Goal: Information Seeking & Learning: Find specific fact

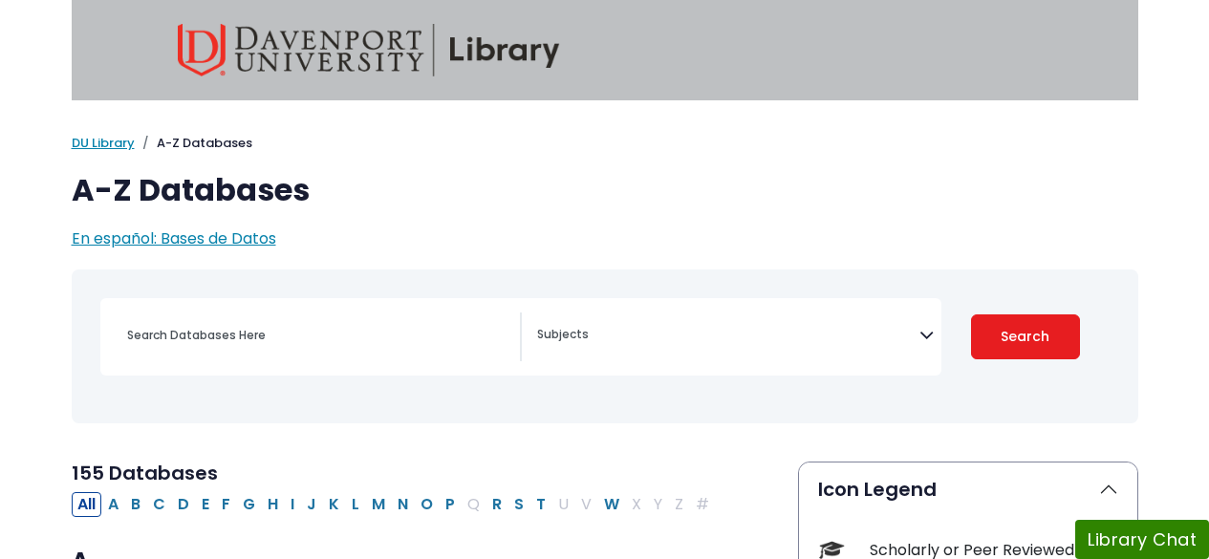
select select "Database Subject Filter"
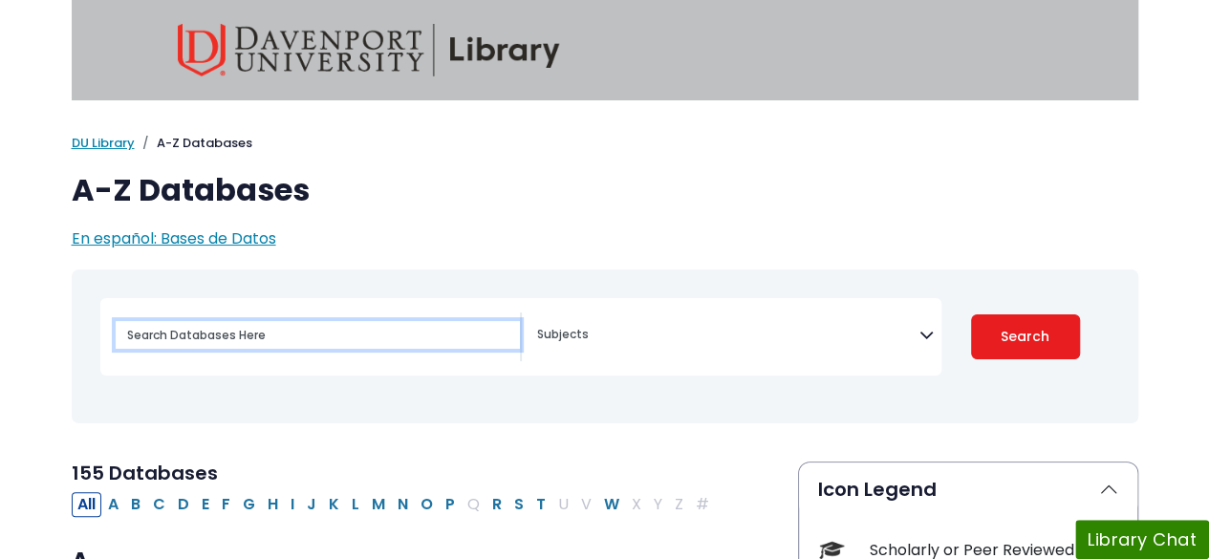
click at [405, 343] on input "Search database by title or keyword" at bounding box center [318, 335] width 404 height 28
paste input "[PERSON_NAME]"
type input "[PERSON_NAME]"
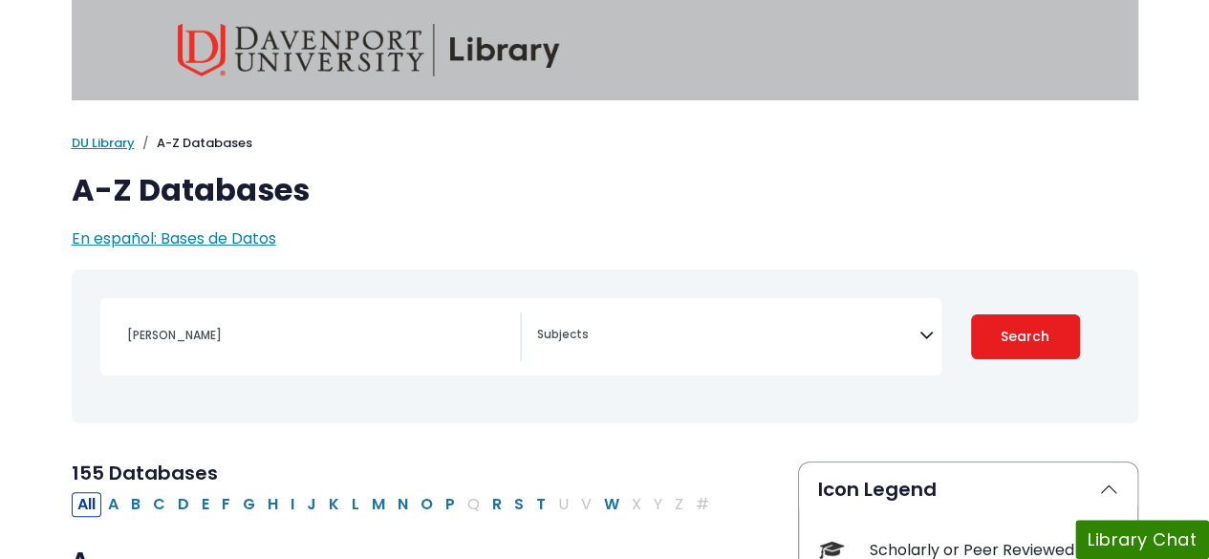
click at [1060, 353] on button "Search" at bounding box center [1025, 336] width 109 height 45
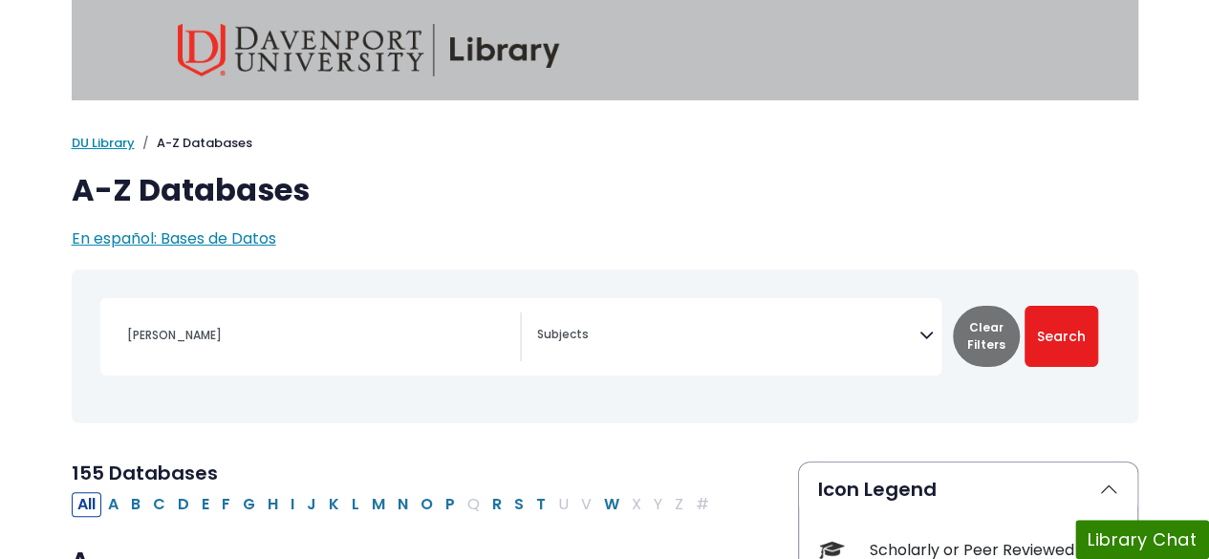
select select "Database Subject Filter"
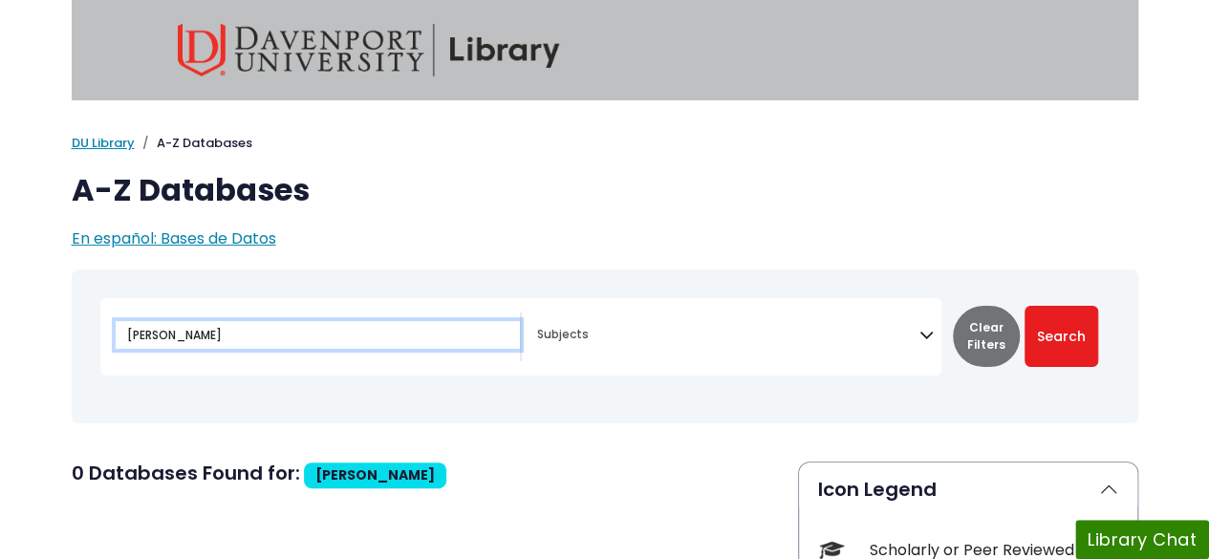
click at [354, 345] on input "[PERSON_NAME]" at bounding box center [318, 335] width 404 height 28
type input "T"
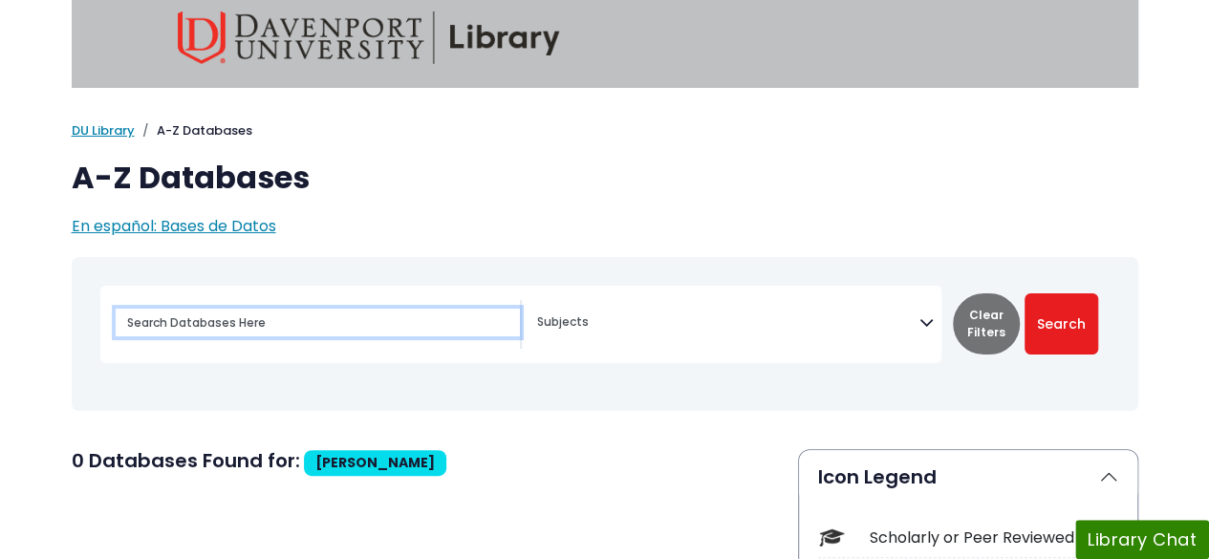
scroll to position [13, 0]
paste input "[PERSON_NAME]."
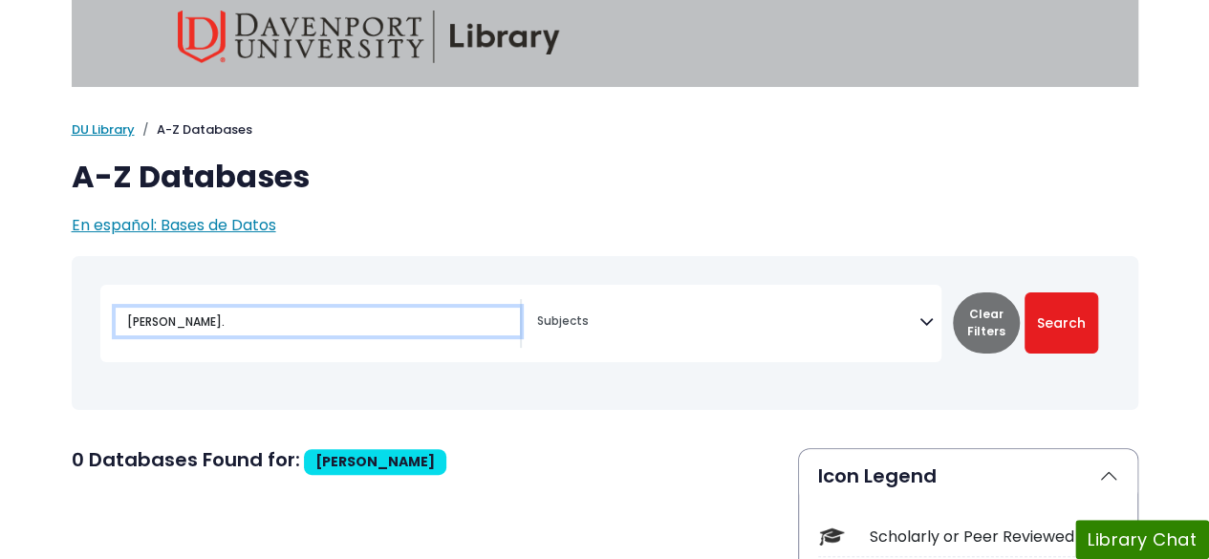
type input "[PERSON_NAME]."
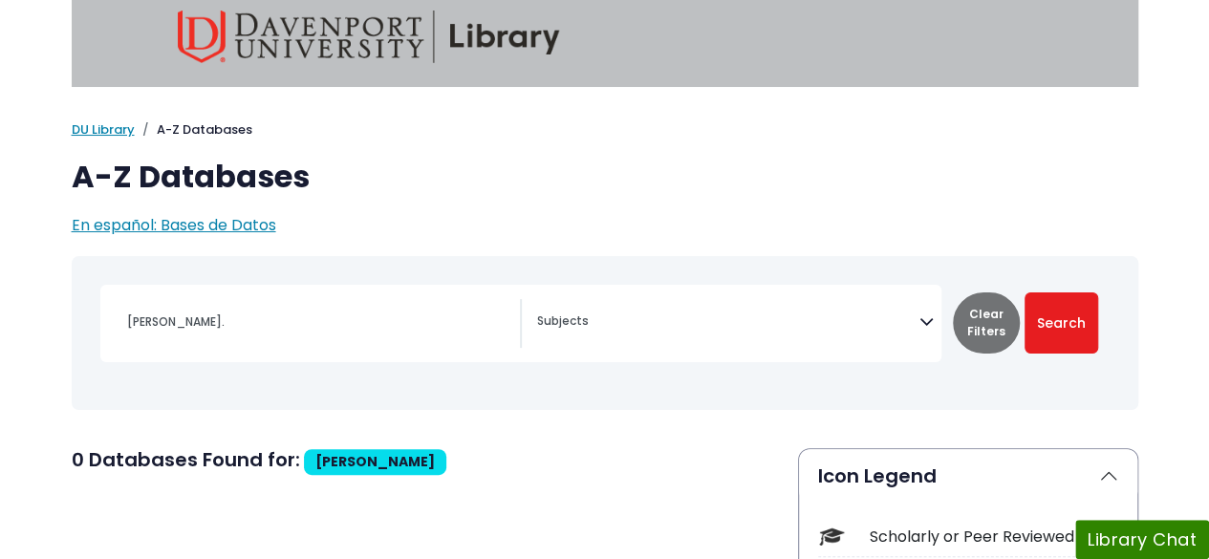
click at [1056, 318] on button "Search" at bounding box center [1061, 322] width 74 height 61
select select "Database Subject Filter"
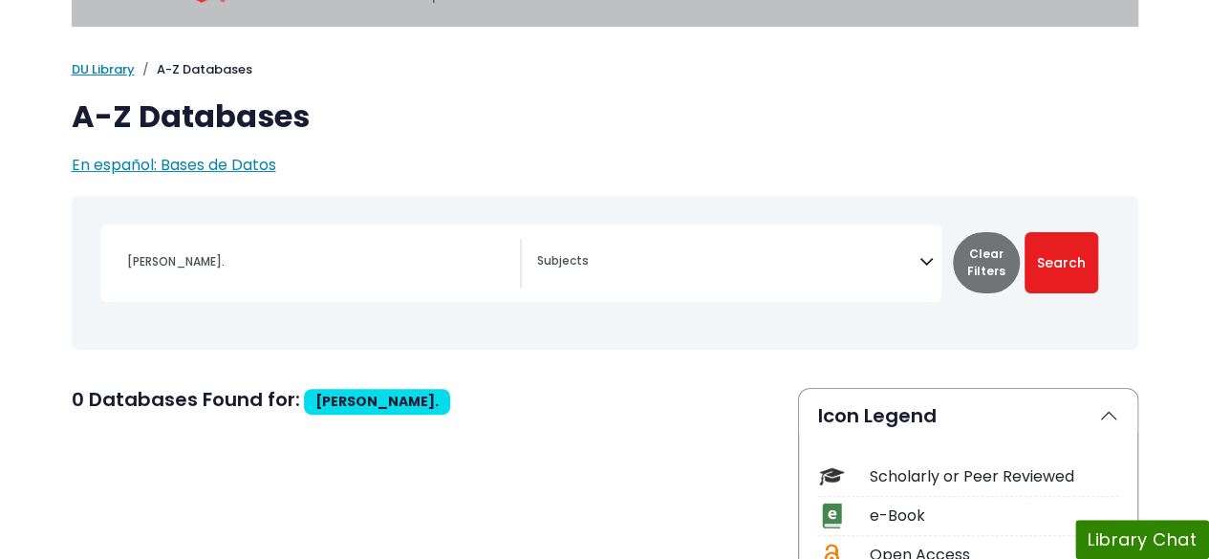
scroll to position [75, 0]
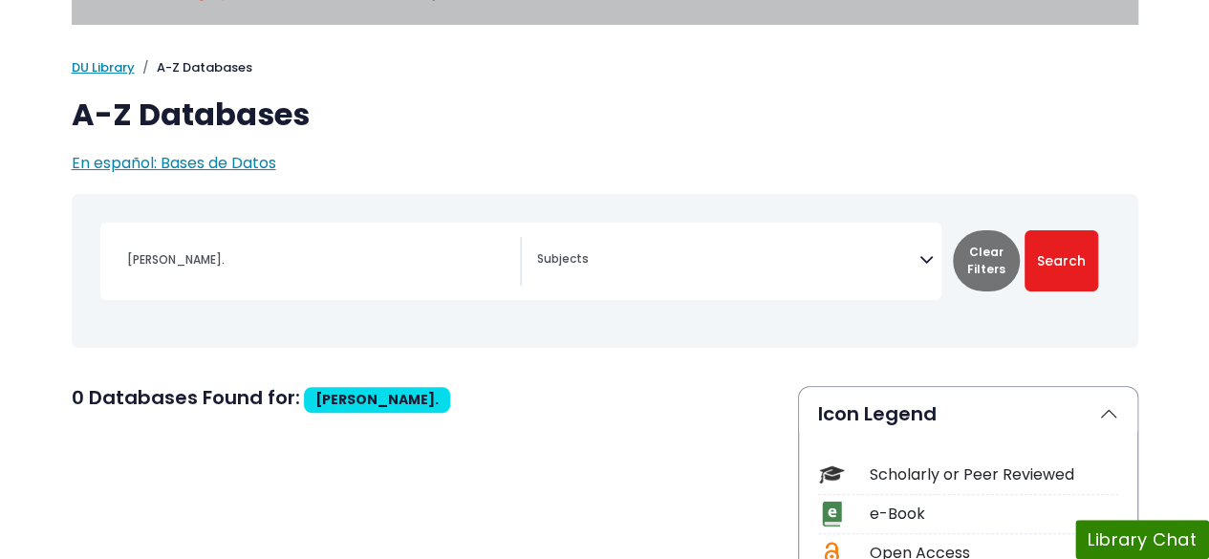
click at [344, 404] on span "[PERSON_NAME]." at bounding box center [376, 399] width 123 height 19
